Goal: Information Seeking & Learning: Learn about a topic

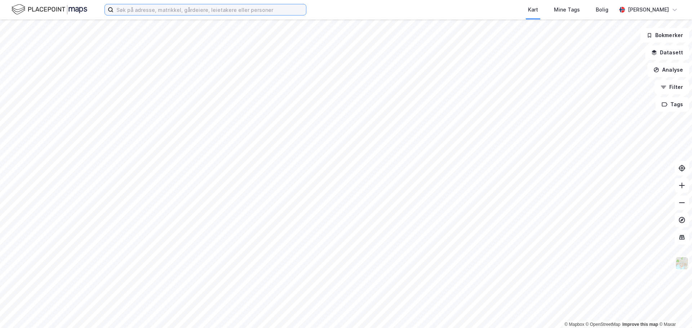
click at [195, 10] on input at bounding box center [210, 9] width 192 height 11
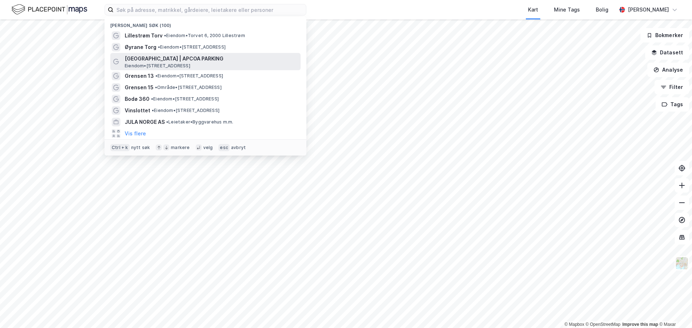
click at [188, 59] on span "[GEOGRAPHIC_DATA] | APCOA PARKING" at bounding box center [211, 58] width 173 height 9
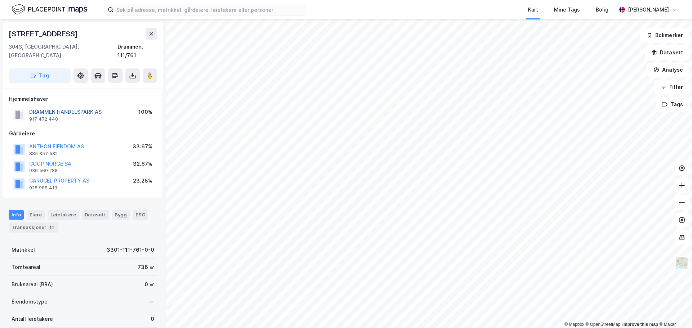
drag, startPoint x: 80, startPoint y: 104, endPoint x: 62, endPoint y: 102, distance: 17.4
click at [0, 0] on button "DRAMMEN HANDELSPARK AS" at bounding box center [0, 0] width 0 height 0
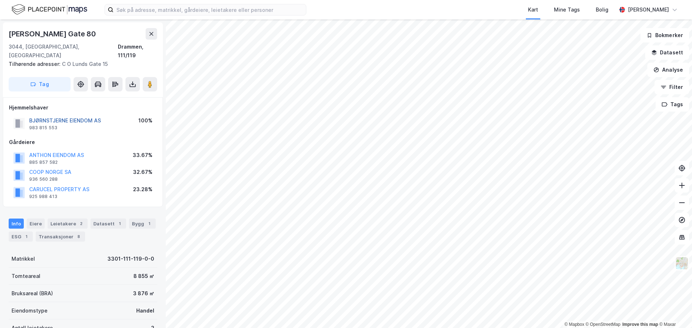
click at [0, 0] on button "BJØRNSTJERNE EIENDOM AS" at bounding box center [0, 0] width 0 height 0
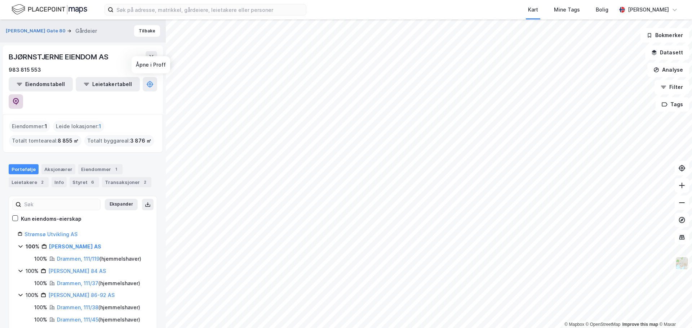
click at [23, 94] on button at bounding box center [16, 101] width 14 height 14
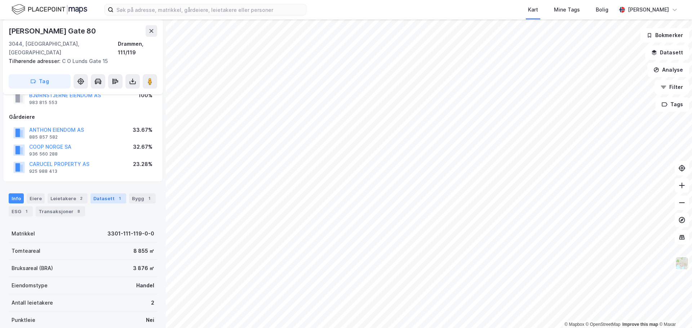
scroll to position [36, 0]
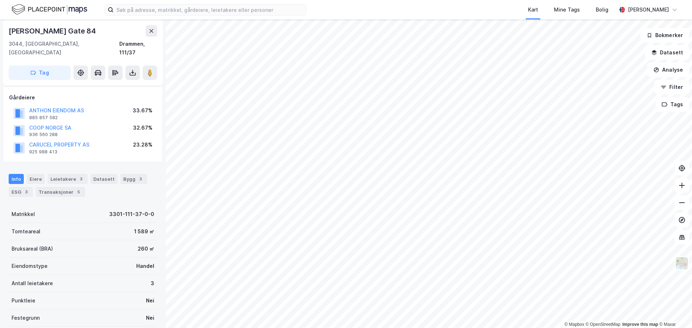
scroll to position [36, 0]
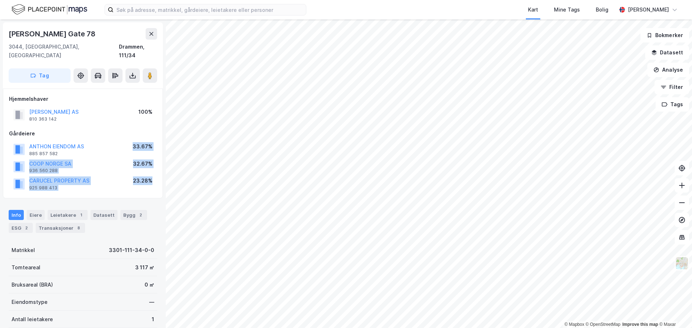
drag, startPoint x: 135, startPoint y: 138, endPoint x: 152, endPoint y: 173, distance: 38.7
click at [152, 173] on div "ANTHON EIENDOM AS 885 857 582 33.67% COOP NORGE SA 936 560 288 32.67% CARUCEL P…" at bounding box center [83, 167] width 148 height 52
click at [152, 177] on div "23.28%" at bounding box center [142, 181] width 19 height 9
drag, startPoint x: 151, startPoint y: 173, endPoint x: 27, endPoint y: 139, distance: 128.4
click at [27, 141] on div "ANTHON EIENDOM AS 885 857 582 33.67% COOP NORGE SA 936 560 288 32.67% CARUCEL P…" at bounding box center [83, 167] width 148 height 52
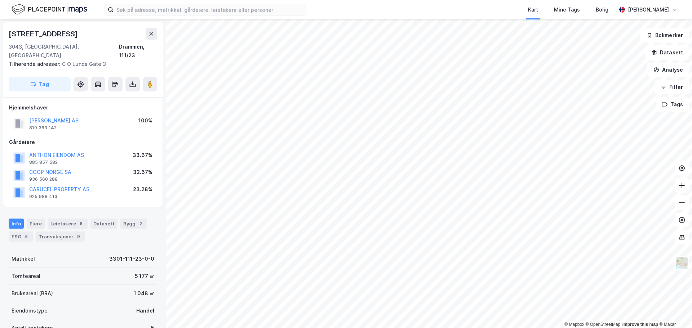
scroll to position [1, 0]
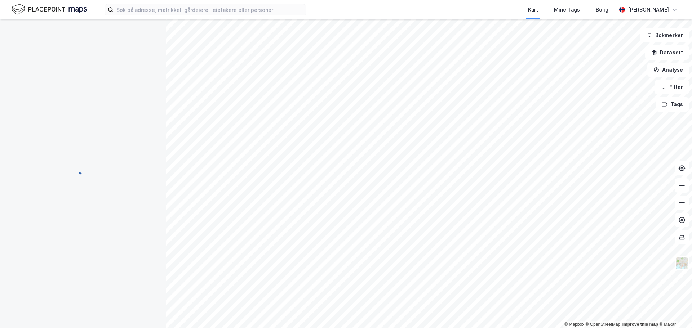
scroll to position [1, 0]
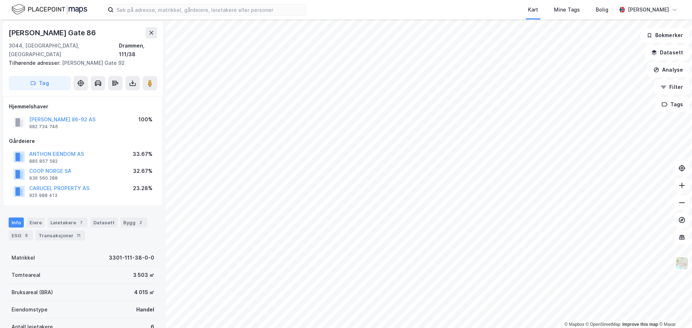
scroll to position [1, 0]
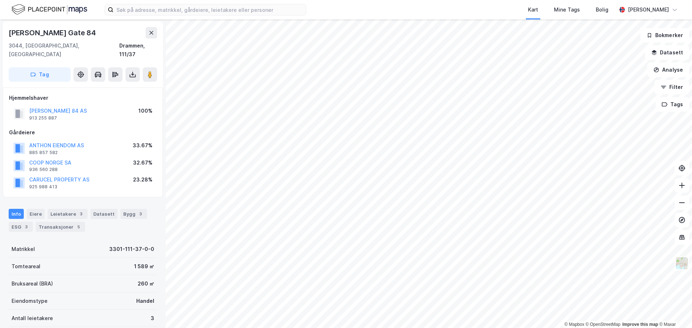
scroll to position [1, 0]
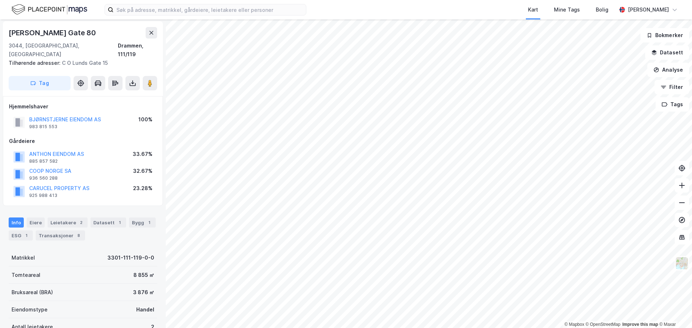
scroll to position [1, 0]
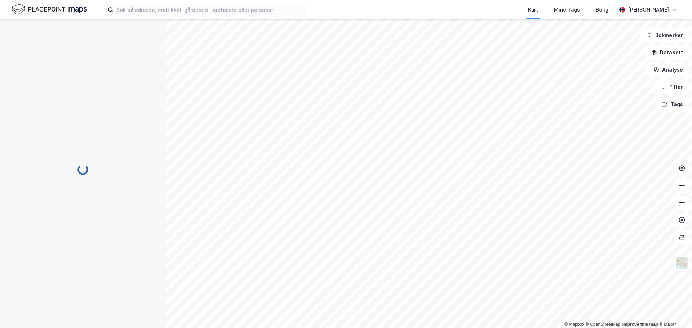
scroll to position [1, 0]
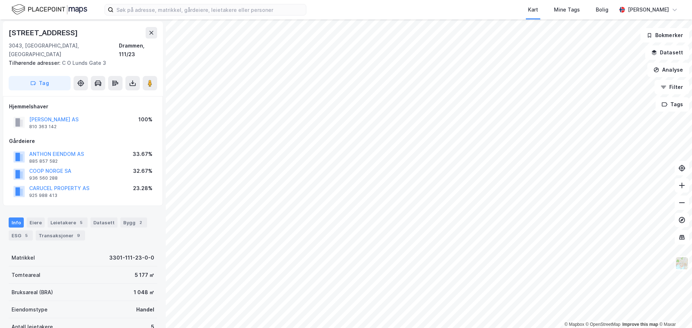
scroll to position [1, 0]
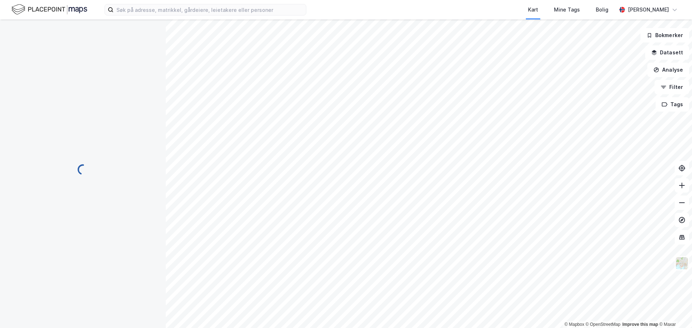
scroll to position [1, 0]
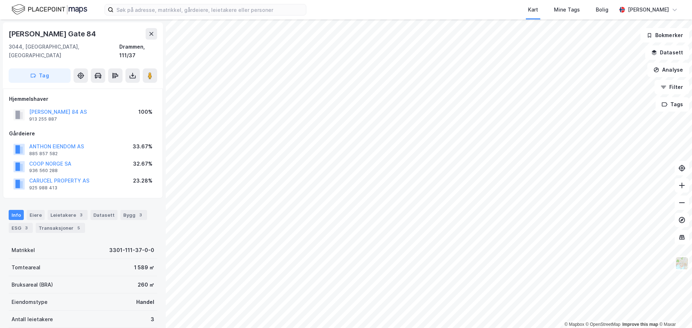
scroll to position [1, 0]
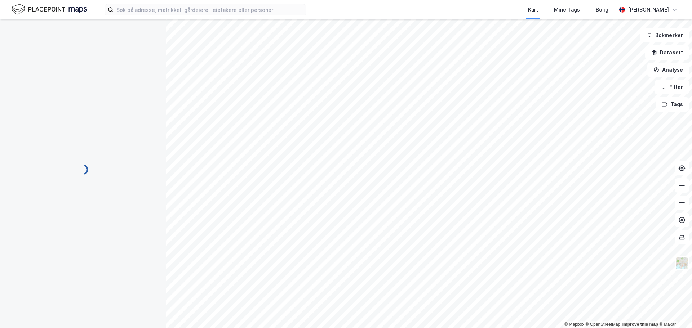
scroll to position [1, 0]
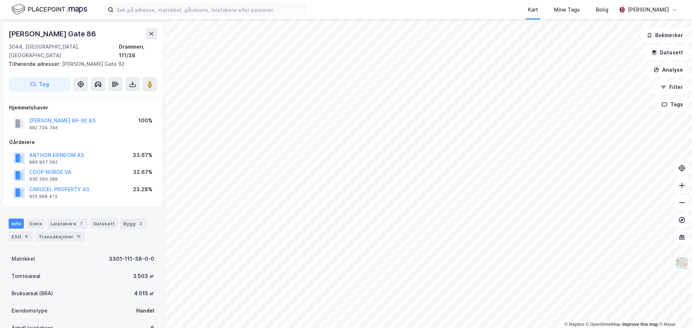
scroll to position [1, 0]
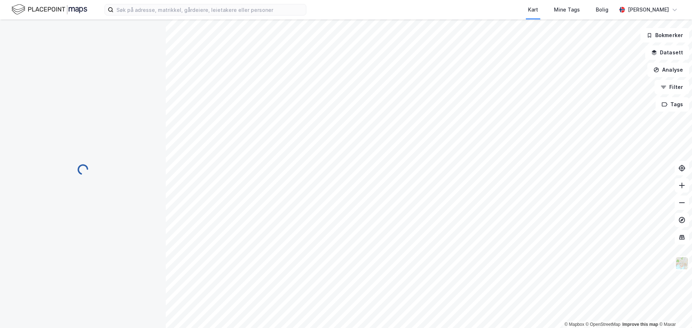
scroll to position [1, 0]
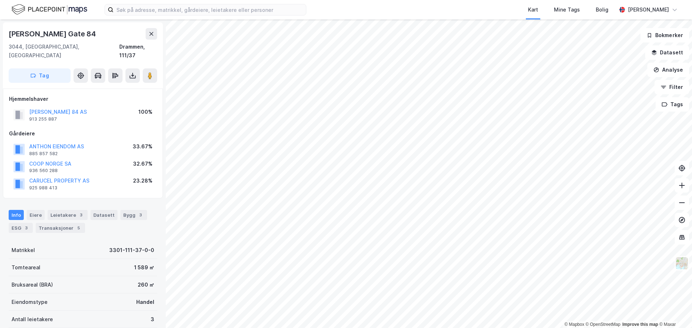
scroll to position [1, 0]
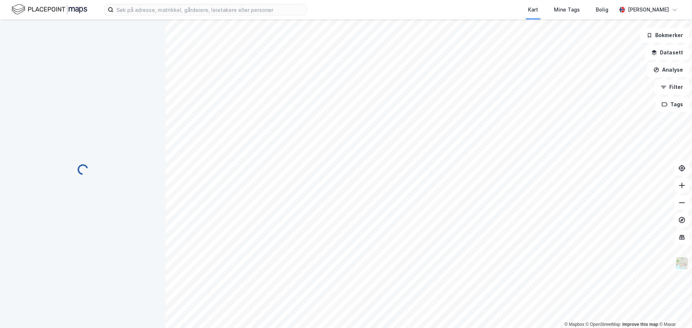
scroll to position [1, 0]
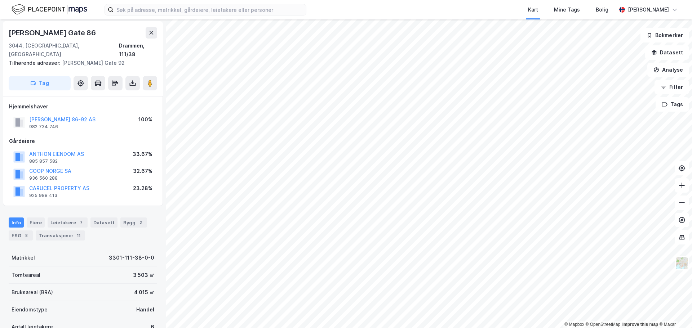
click at [95, 115] on div "[PERSON_NAME] 86-92 AS" at bounding box center [62, 119] width 66 height 9
click at [0, 0] on button "[PERSON_NAME] 86-92 AS" at bounding box center [0, 0] width 0 height 0
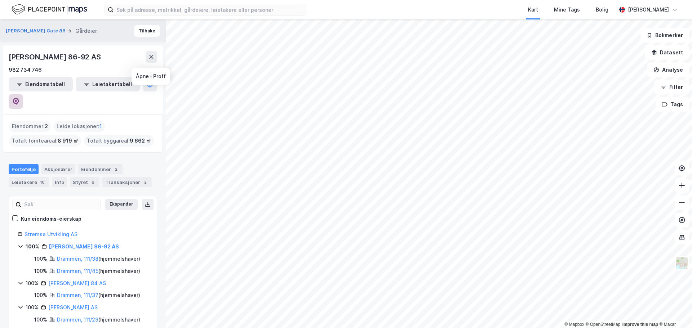
click at [19, 98] on icon at bounding box center [16, 101] width 6 height 7
